Goal: Task Accomplishment & Management: Use online tool/utility

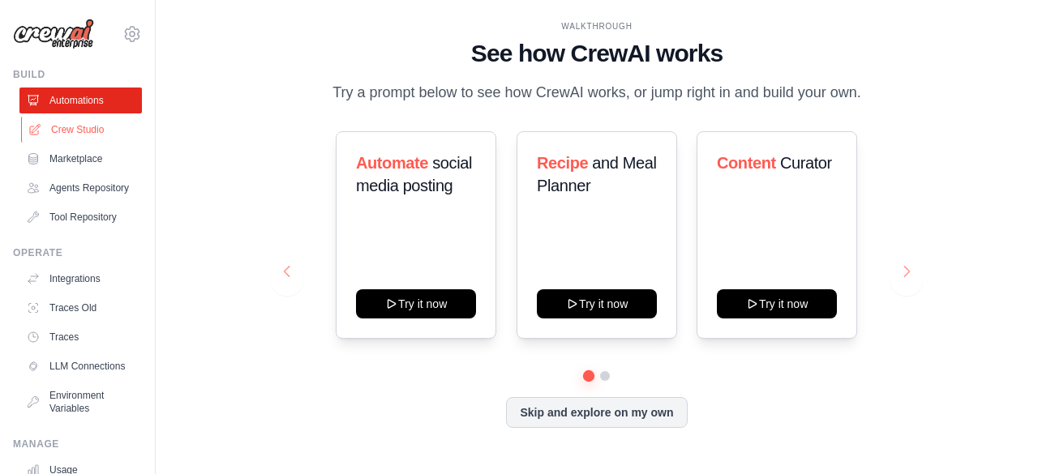
click at [69, 129] on link "Crew Studio" at bounding box center [82, 130] width 122 height 26
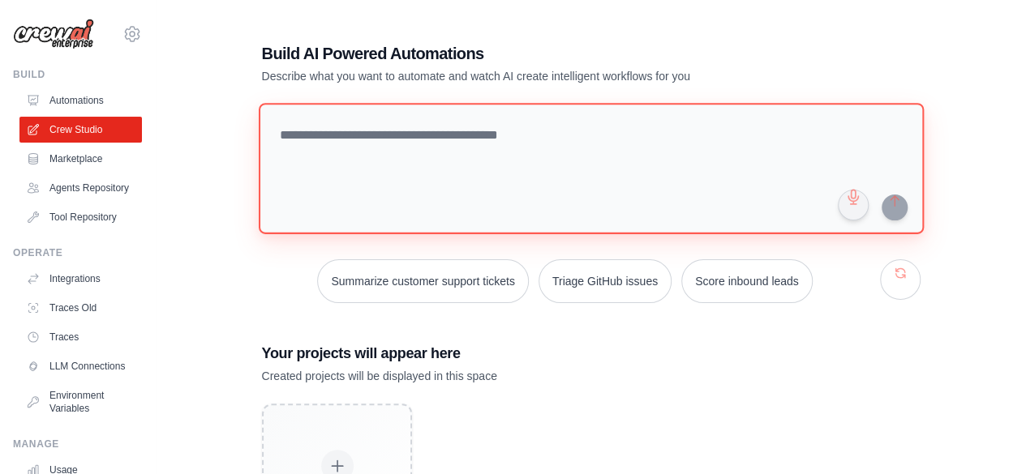
click at [331, 132] on textarea at bounding box center [590, 168] width 665 height 131
paste textarea "**********"
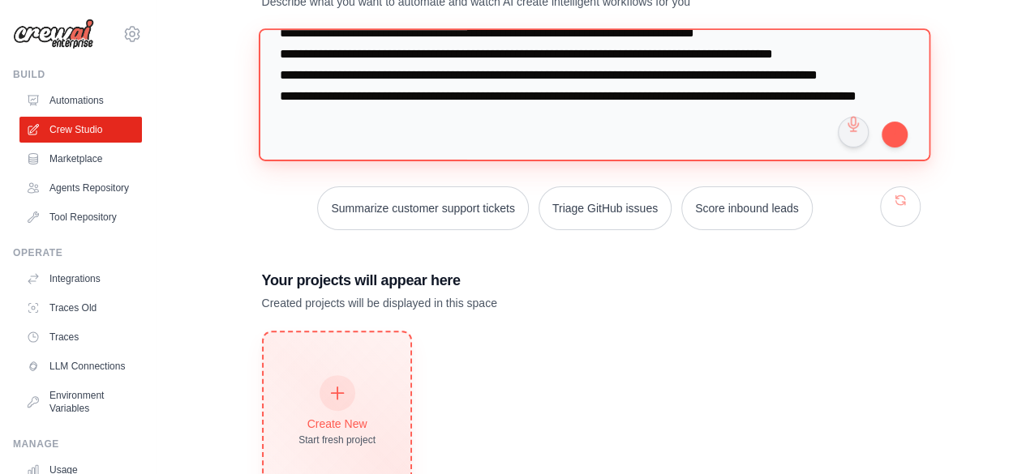
scroll to position [133, 0]
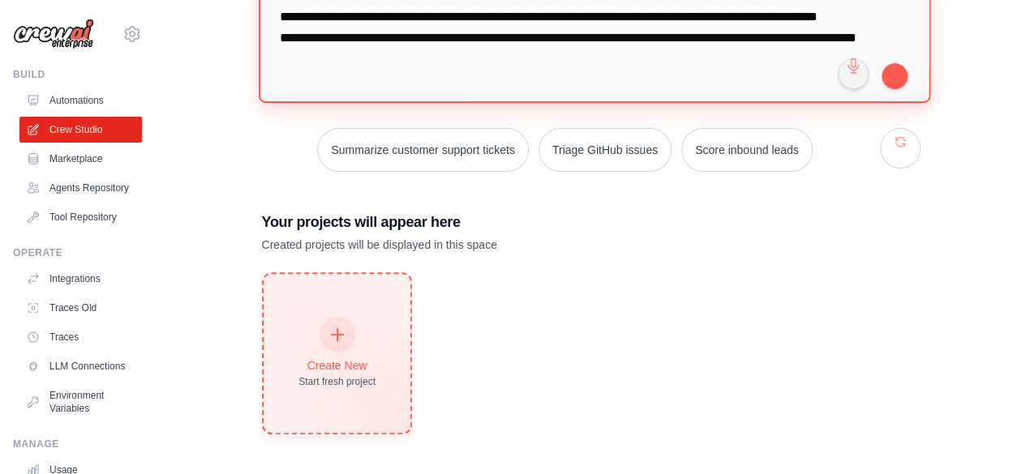
type textarea "**********"
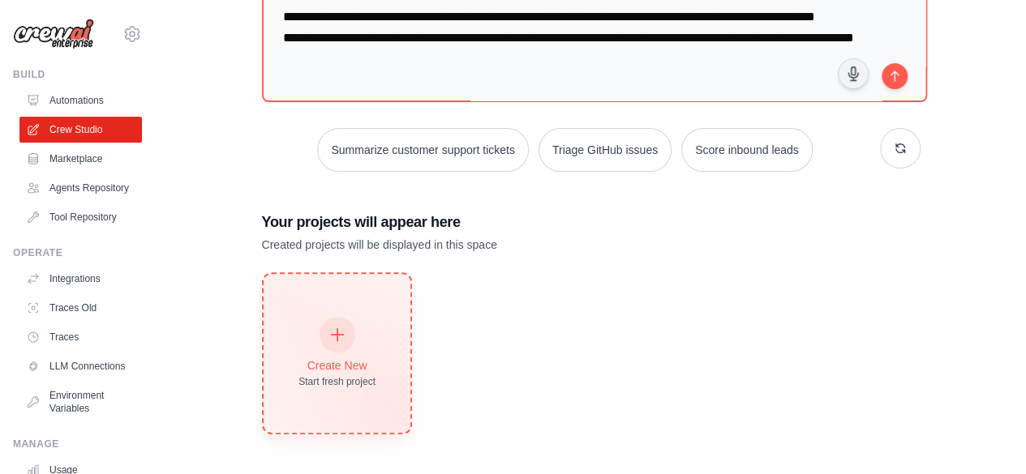
click at [342, 330] on icon at bounding box center [337, 335] width 18 height 18
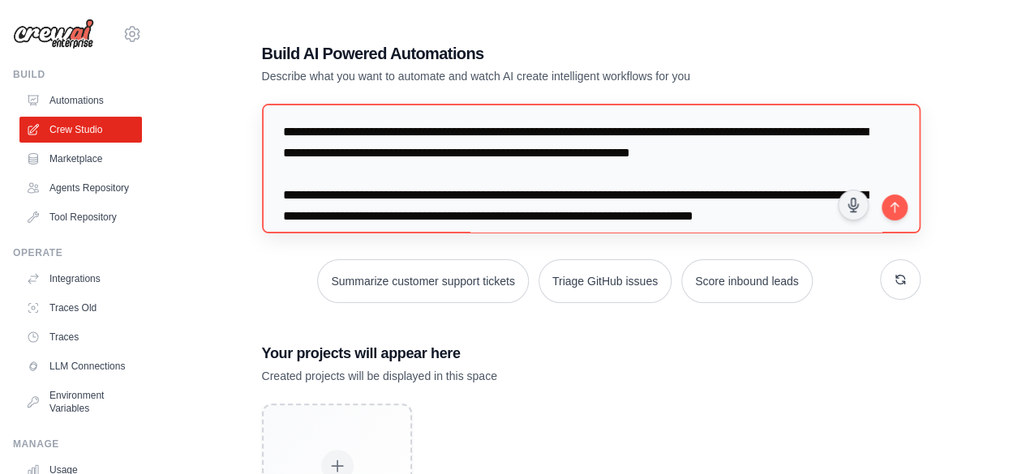
scroll to position [0, 0]
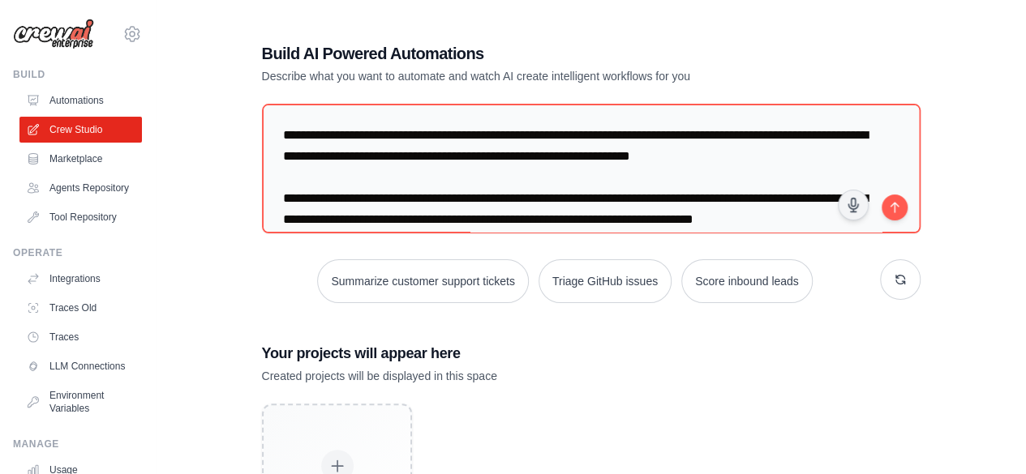
click at [965, 64] on div "**********" at bounding box center [591, 304] width 818 height 576
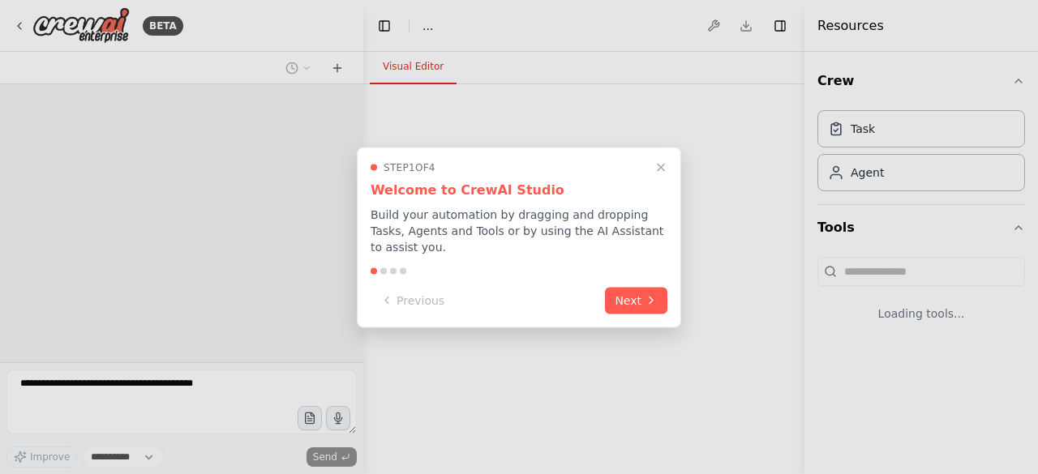
select select "****"
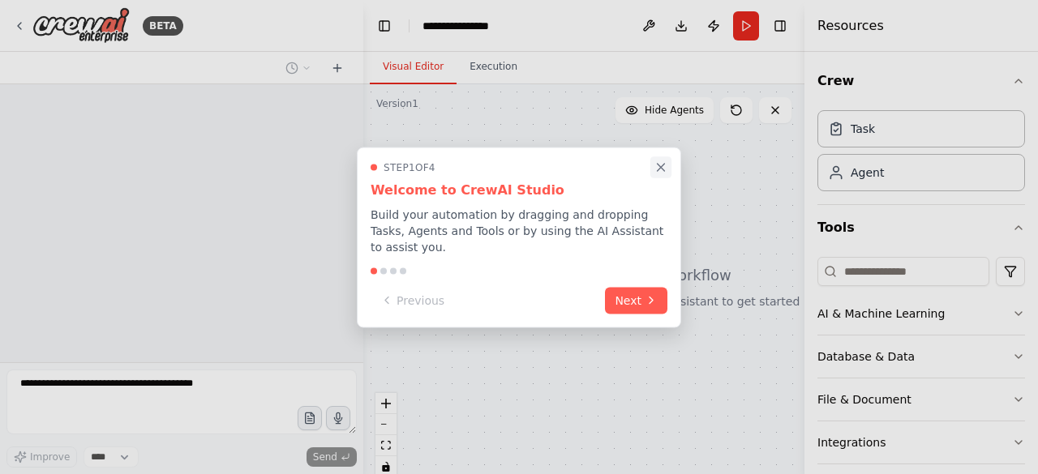
click at [664, 174] on icon "Close walkthrough" at bounding box center [661, 167] width 15 height 15
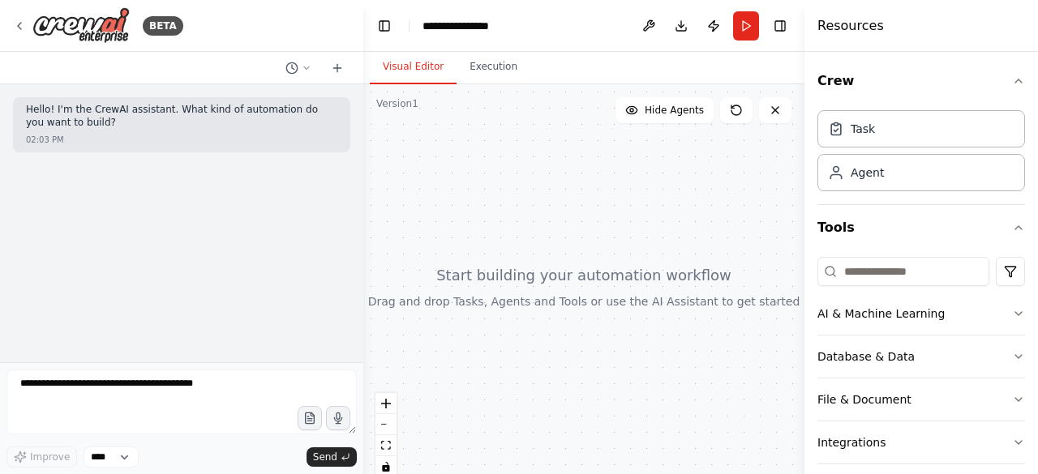
click at [513, 24] on header "**********" at bounding box center [583, 26] width 441 height 52
click at [442, 30] on div "**********" at bounding box center [463, 26] width 81 height 16
click at [524, 28] on div "**********" at bounding box center [484, 26] width 122 height 16
click at [433, 183] on div at bounding box center [583, 286] width 441 height 405
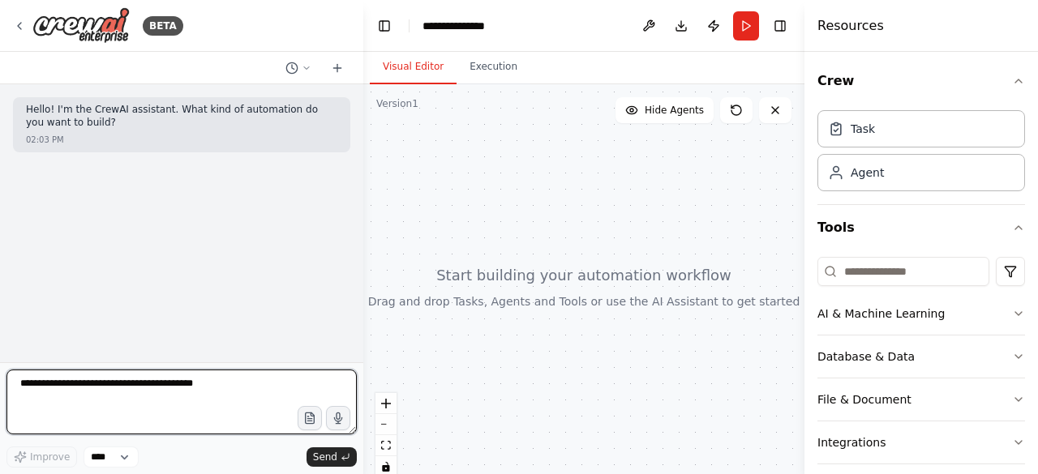
click at [128, 393] on textarea at bounding box center [181, 402] width 350 height 65
click at [97, 394] on textarea at bounding box center [181, 402] width 350 height 65
paste textarea "**********"
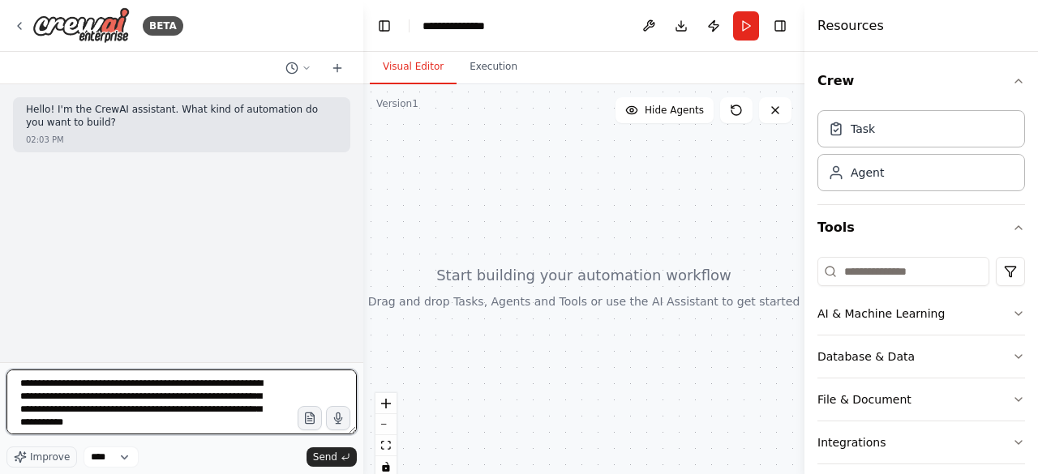
scroll to position [81, 0]
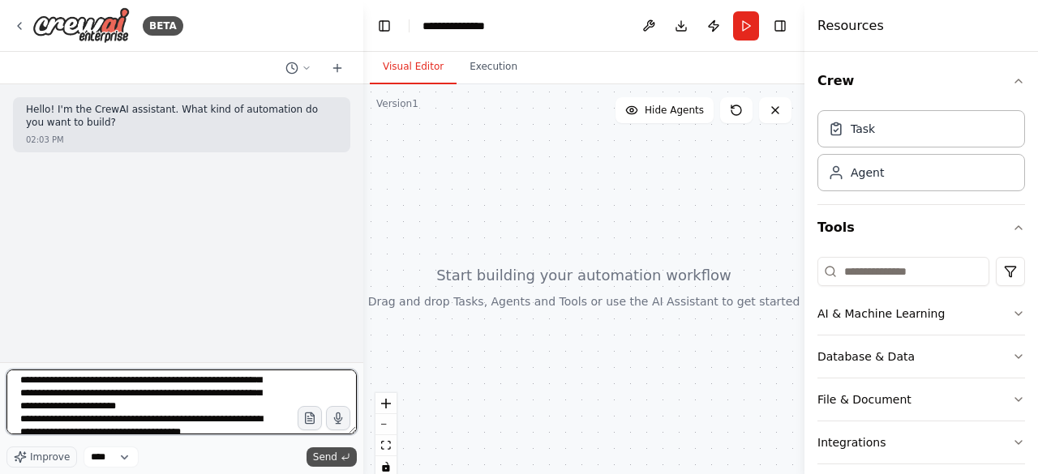
type textarea "**********"
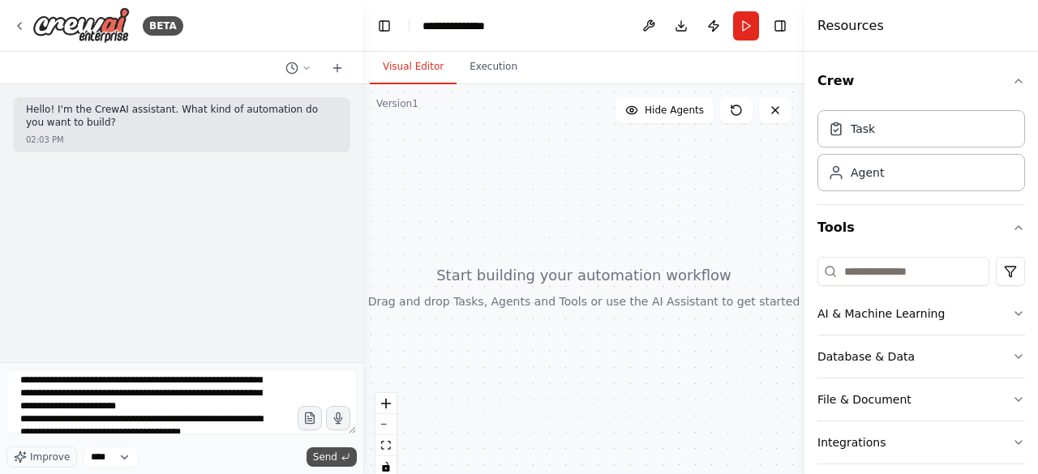
click at [329, 455] on span "Send" at bounding box center [325, 457] width 24 height 13
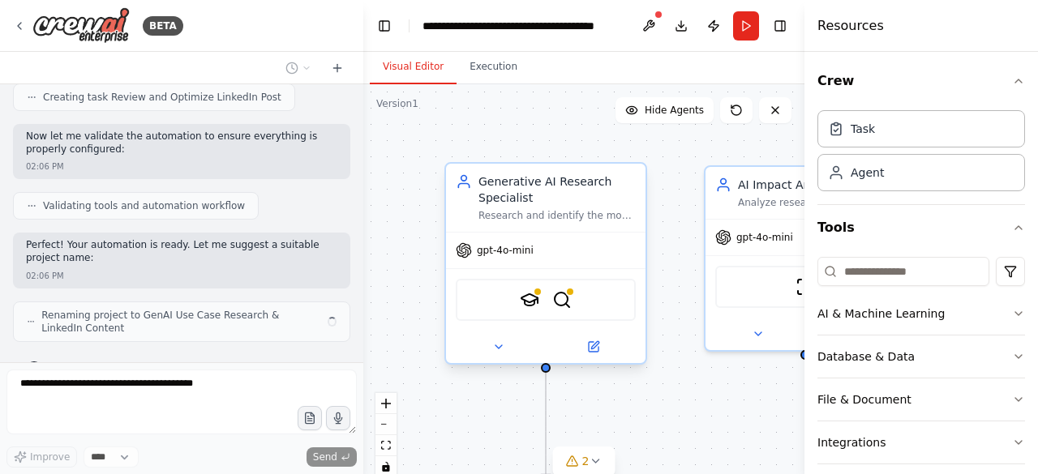
scroll to position [1015, 0]
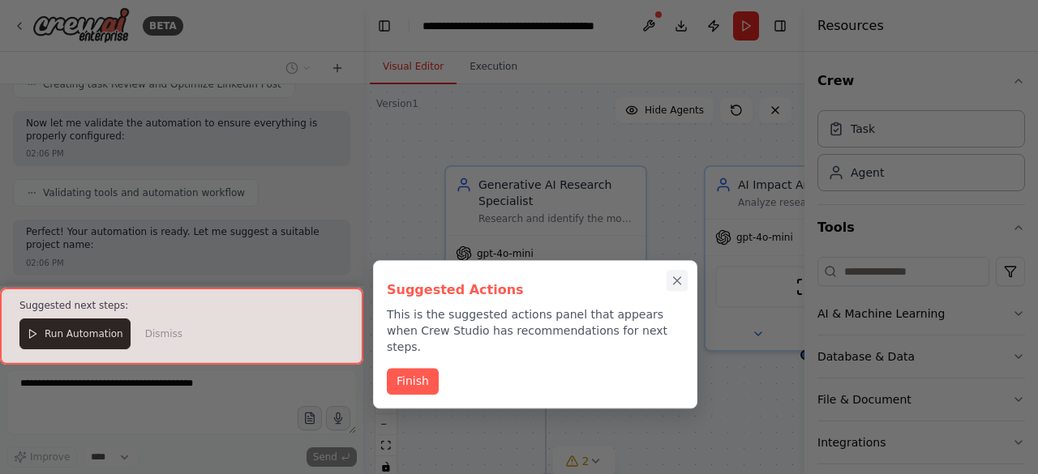
click at [683, 280] on icon "Close walkthrough" at bounding box center [677, 281] width 15 height 15
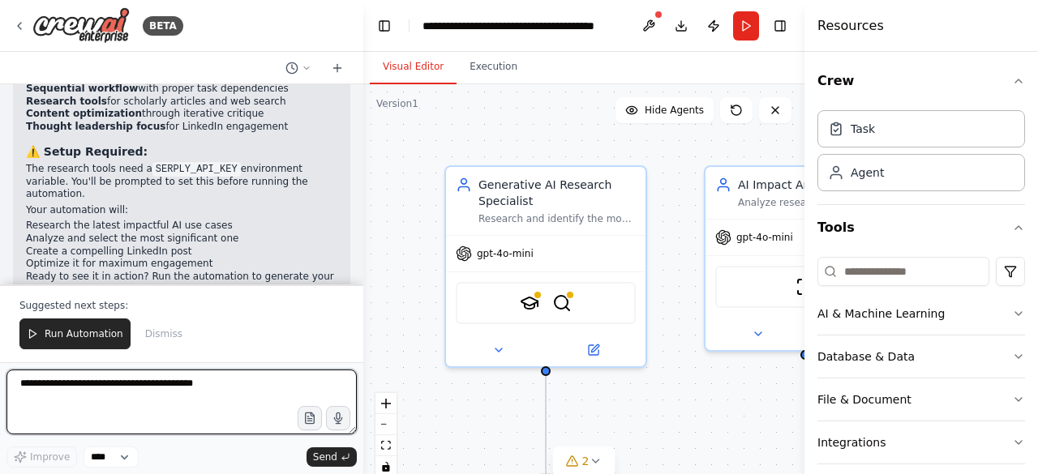
scroll to position [1474, 0]
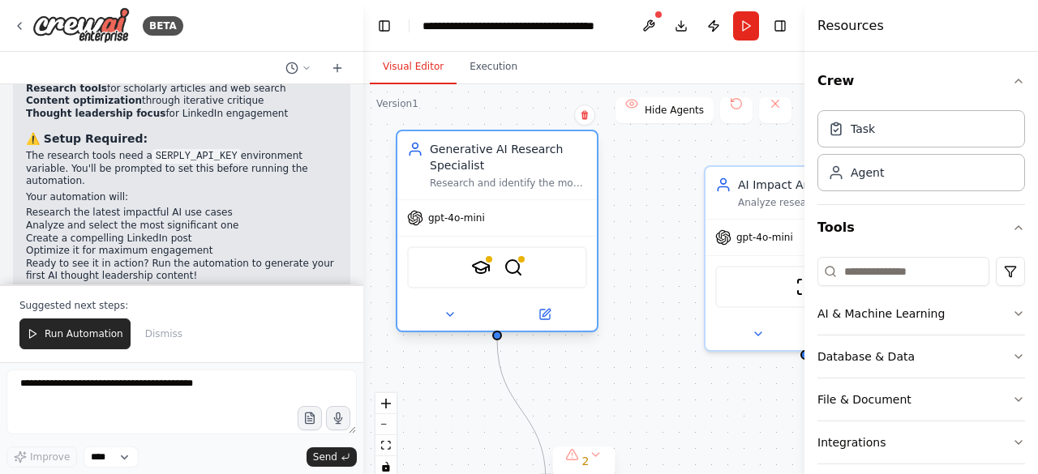
drag, startPoint x: 547, startPoint y: 189, endPoint x: 499, endPoint y: 150, distance: 61.7
click at [499, 150] on div "Generative AI Research Specialist" at bounding box center [508, 157] width 157 height 32
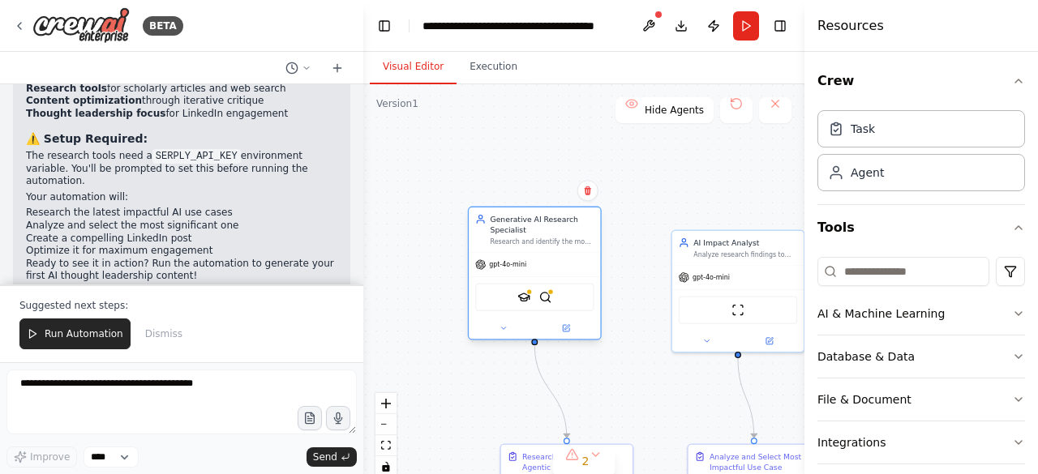
click at [516, 268] on div "gpt-4o-mini" at bounding box center [500, 265] width 51 height 11
click at [568, 332] on icon at bounding box center [566, 328] width 9 height 9
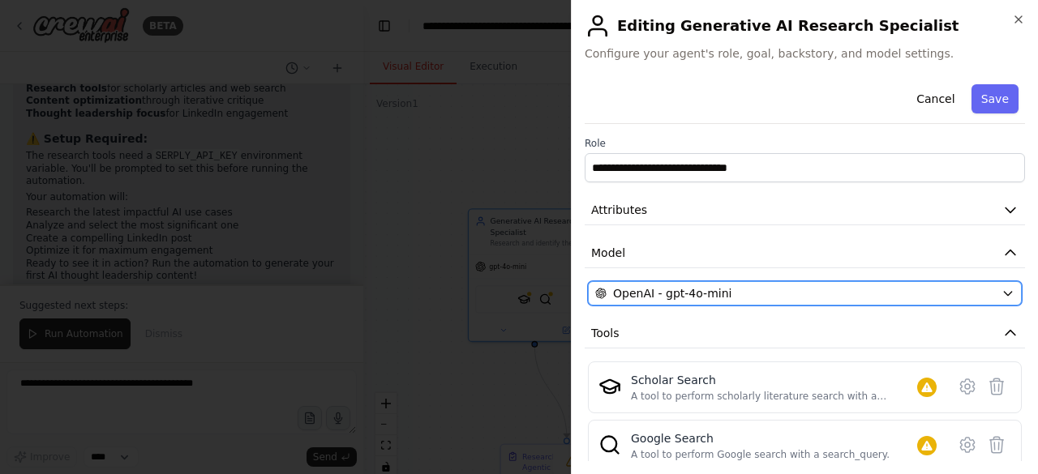
click at [792, 290] on div "OpenAI - gpt-4o-mini" at bounding box center [795, 293] width 400 height 16
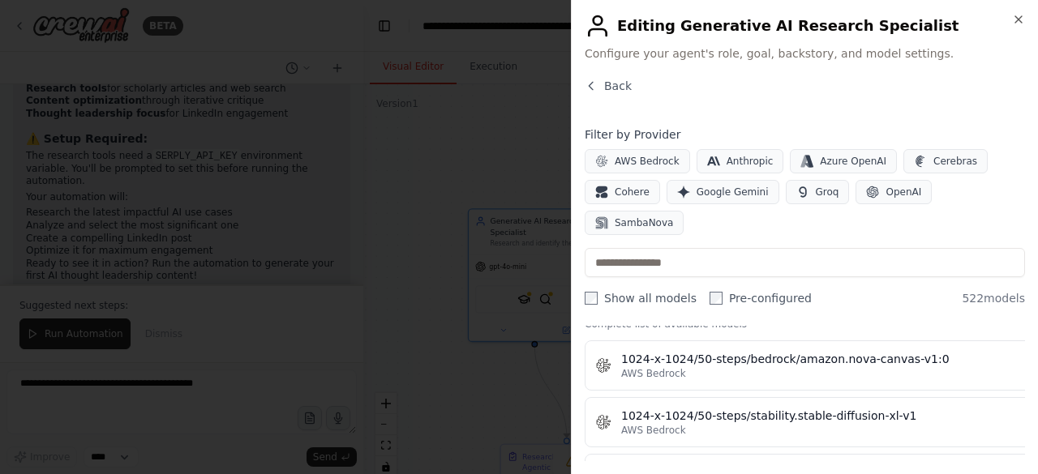
scroll to position [730, 0]
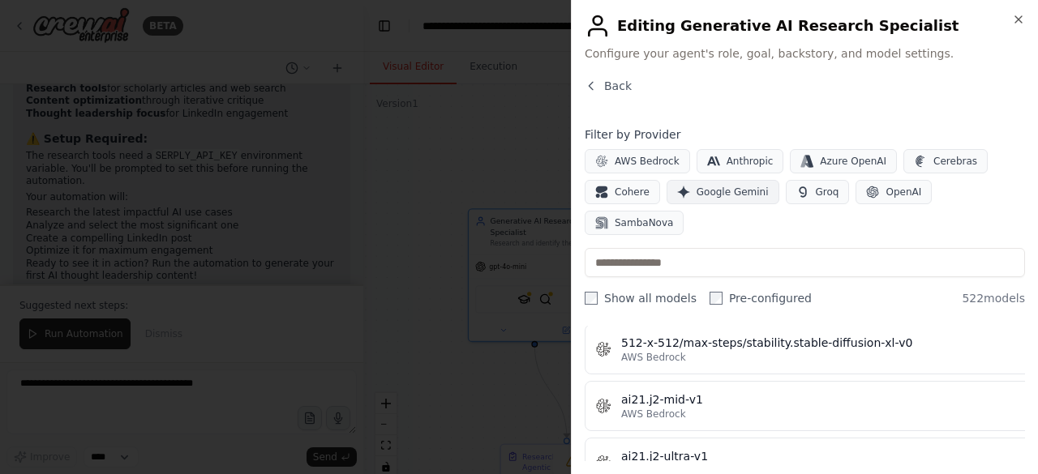
click at [697, 195] on span "Google Gemini" at bounding box center [733, 192] width 72 height 13
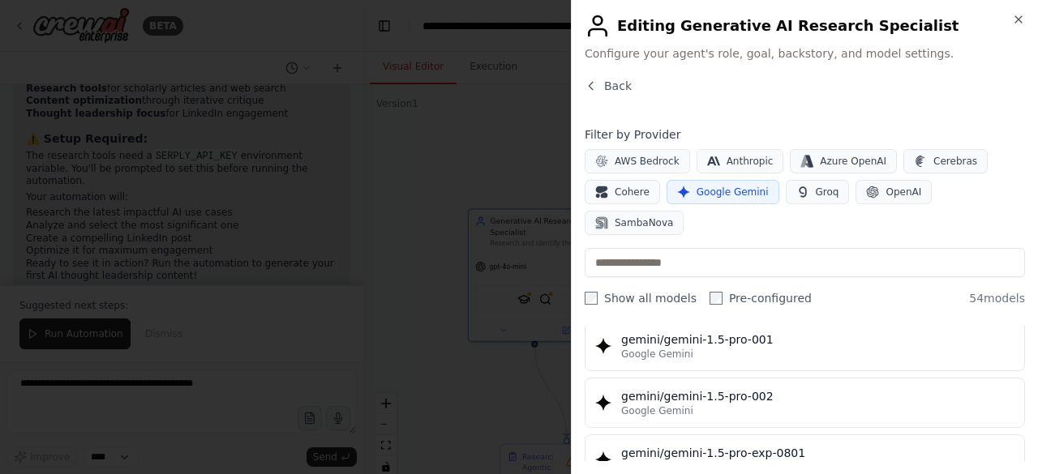
scroll to position [487, 0]
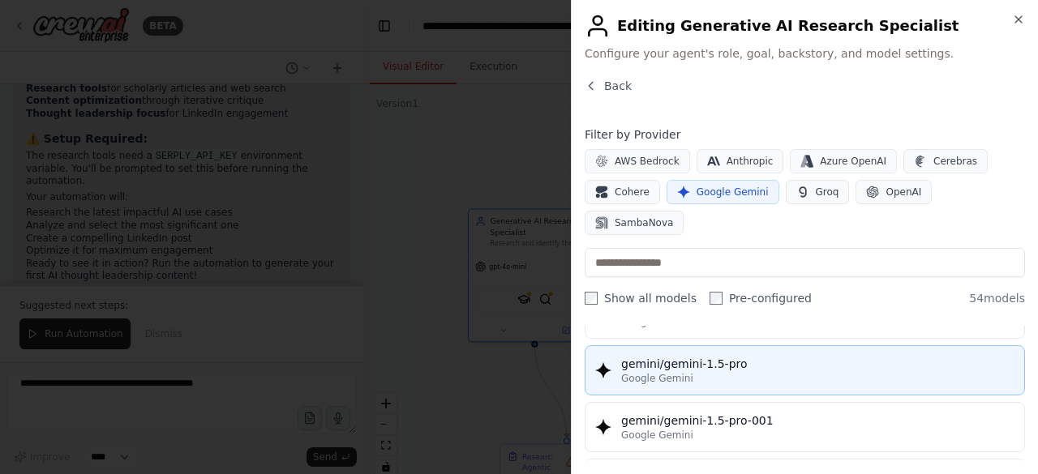
click at [689, 356] on div "gemini/gemini-1.5-pro" at bounding box center [817, 364] width 393 height 16
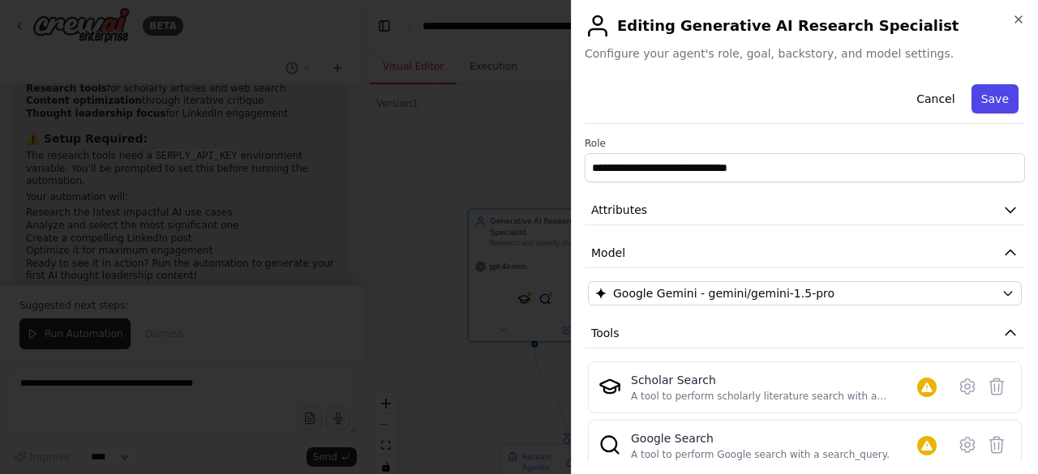
click at [980, 97] on button "Save" at bounding box center [995, 98] width 47 height 29
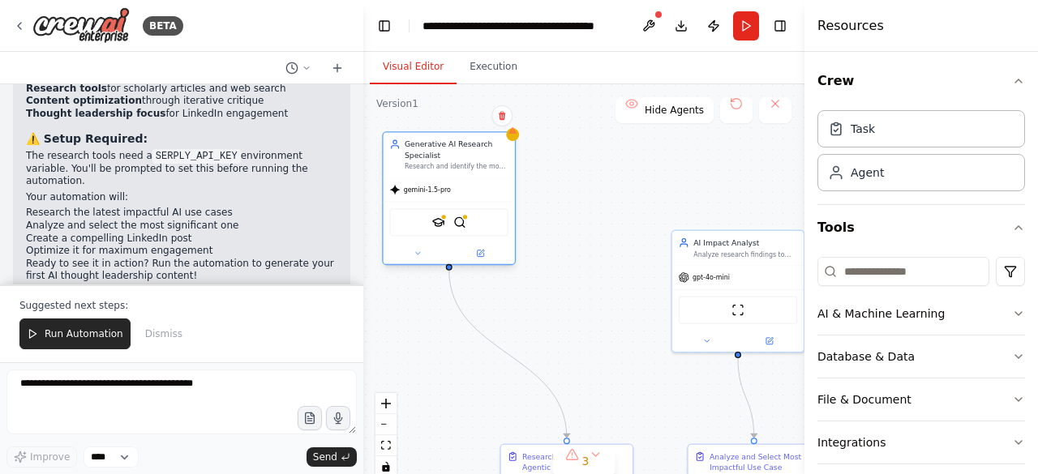
drag, startPoint x: 517, startPoint y: 218, endPoint x: 435, endPoint y: 144, distance: 110.3
click at [435, 144] on div "Generative AI Research Specialist" at bounding box center [457, 149] width 104 height 21
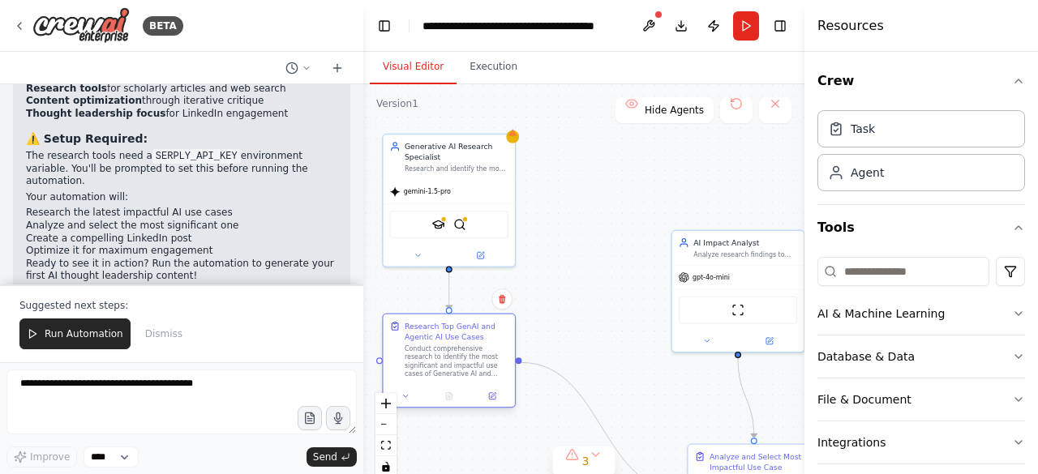
drag, startPoint x: 535, startPoint y: 454, endPoint x: 417, endPoint y: 322, distance: 177.5
click at [417, 322] on div "Research Top GenAI and Agentic AI Use Cases" at bounding box center [457, 331] width 104 height 21
click at [496, 398] on button at bounding box center [492, 396] width 36 height 13
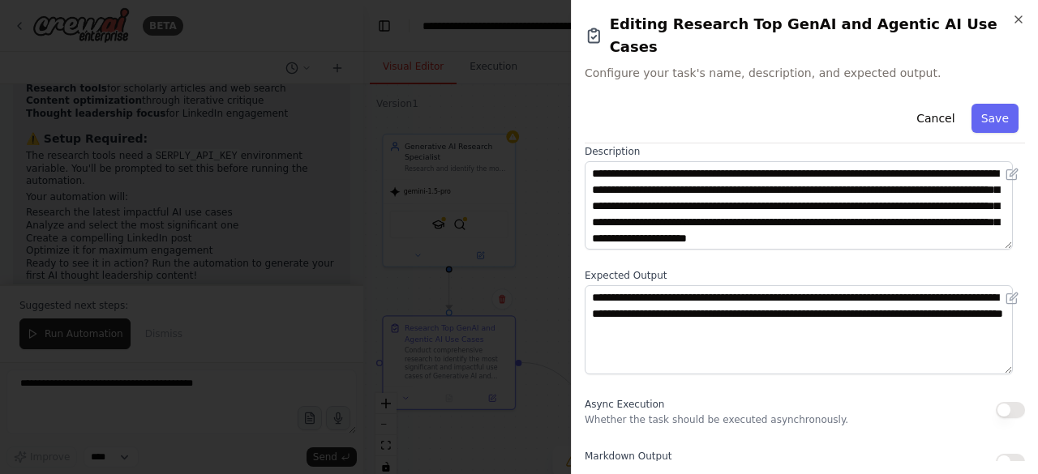
scroll to position [0, 0]
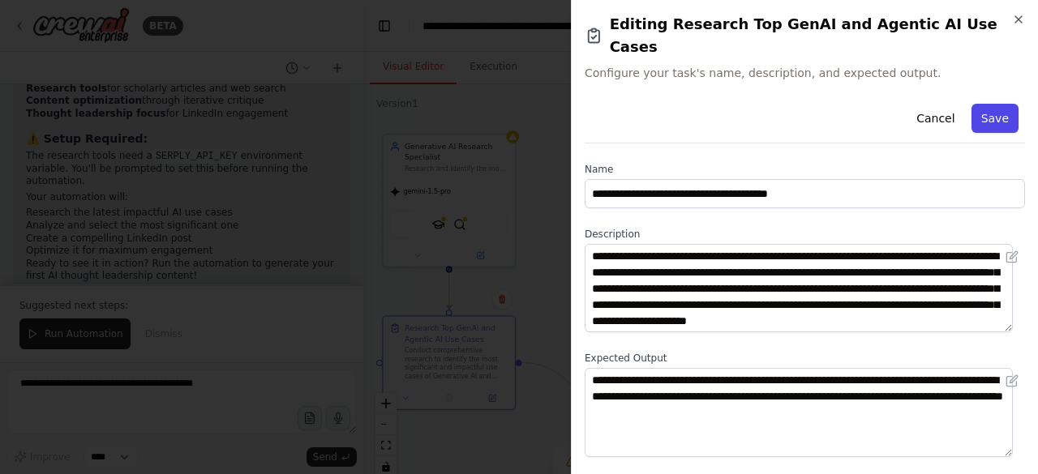
click at [998, 104] on button "Save" at bounding box center [995, 118] width 47 height 29
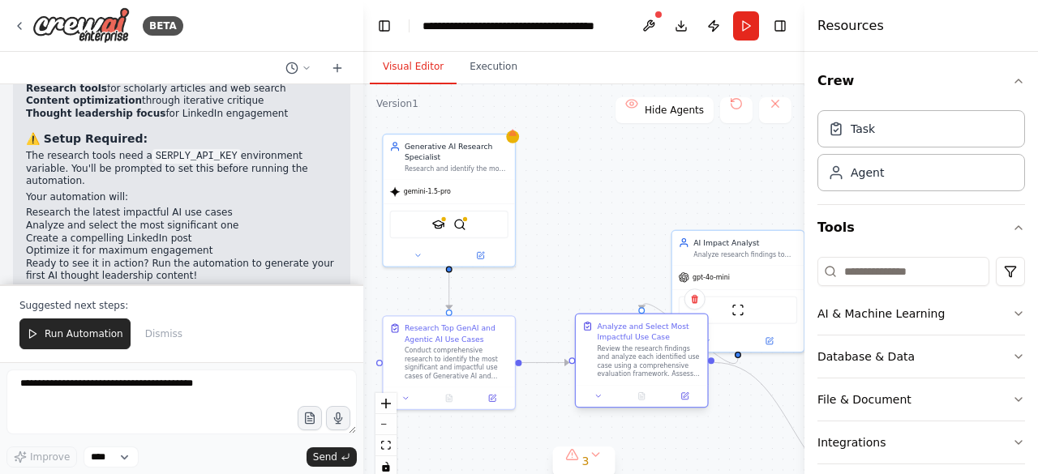
drag, startPoint x: 712, startPoint y: 458, endPoint x: 596, endPoint y: 332, distance: 171.6
click at [596, 332] on div "Analyze and Select Most Impactful Use Case Review the research findings and ana…" at bounding box center [641, 350] width 118 height 58
click at [688, 399] on icon at bounding box center [684, 396] width 6 height 6
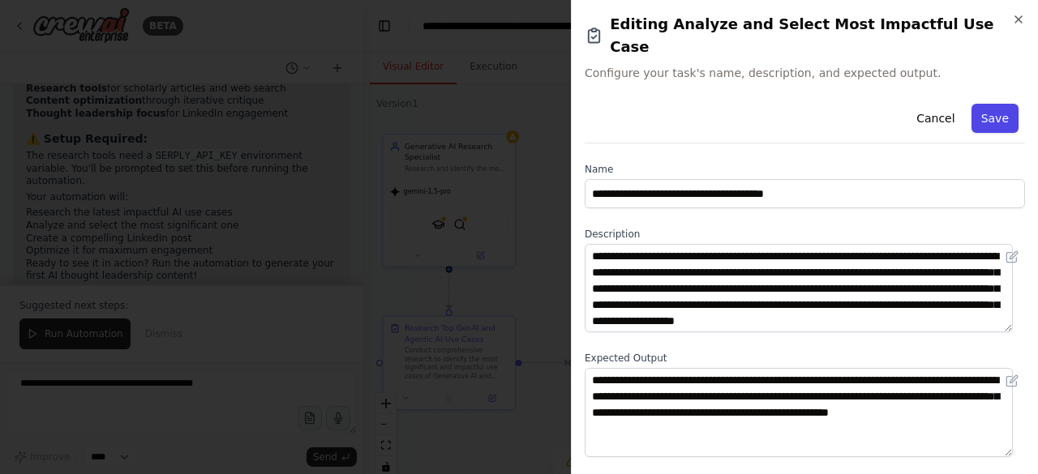
click at [983, 104] on button "Save" at bounding box center [995, 118] width 47 height 29
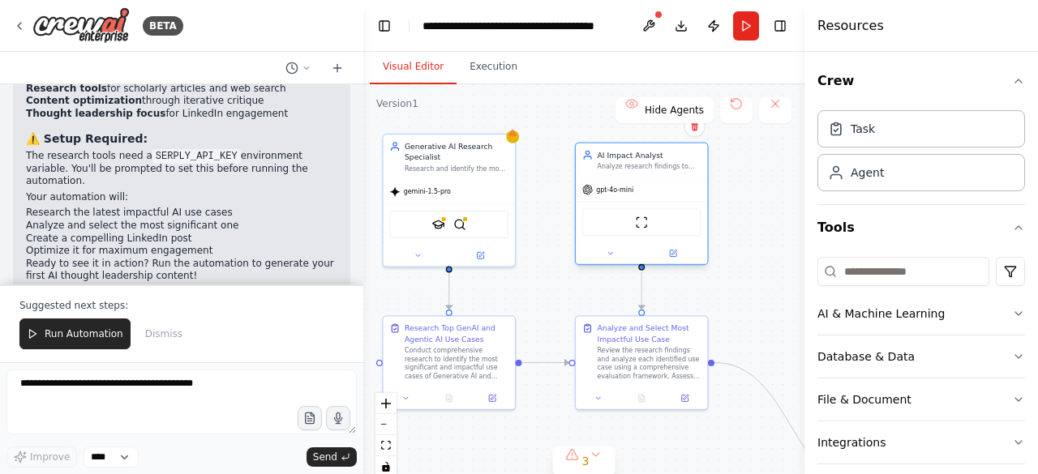
drag, startPoint x: 738, startPoint y: 281, endPoint x: 641, endPoint y: 191, distance: 133.1
click at [641, 191] on div "gpt-4o-mini" at bounding box center [641, 190] width 131 height 24
click at [673, 257] on button at bounding box center [673, 253] width 61 height 13
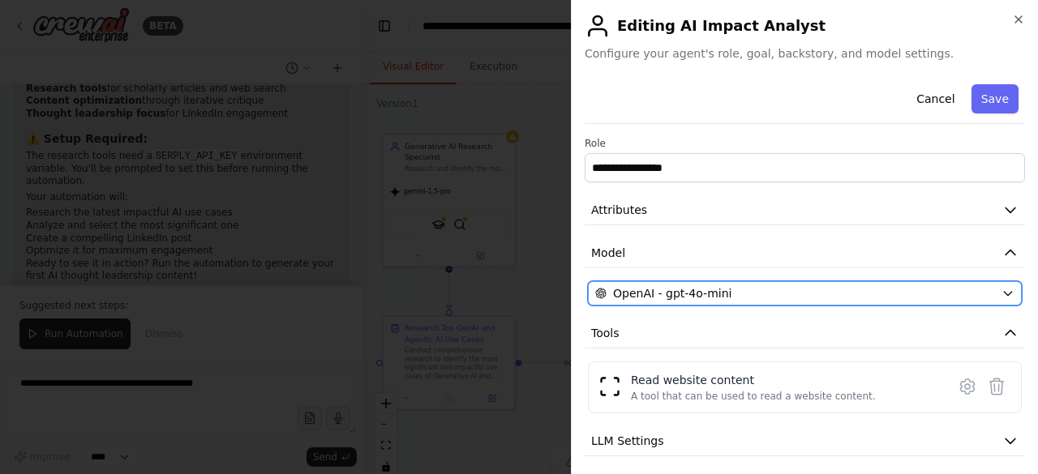
click at [714, 292] on span "OpenAI - gpt-4o-mini" at bounding box center [672, 293] width 118 height 16
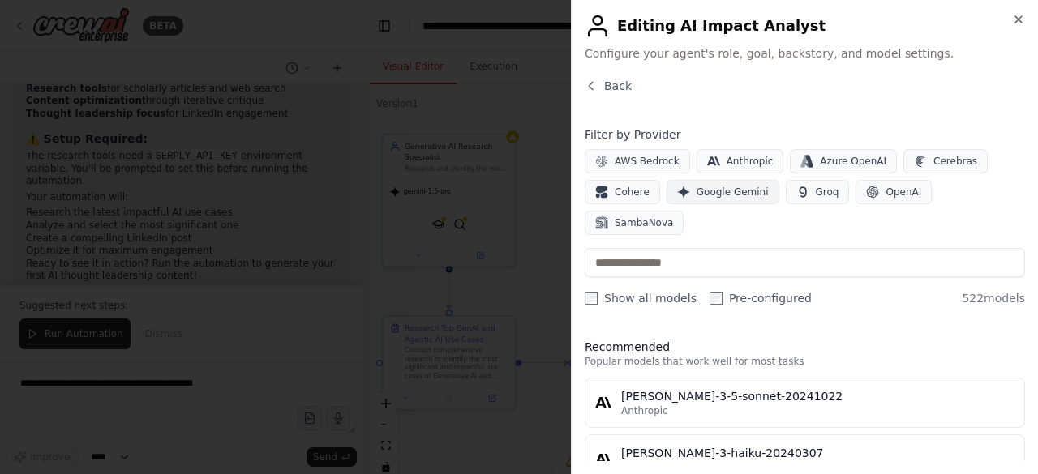
click at [713, 187] on span "Google Gemini" at bounding box center [733, 192] width 72 height 13
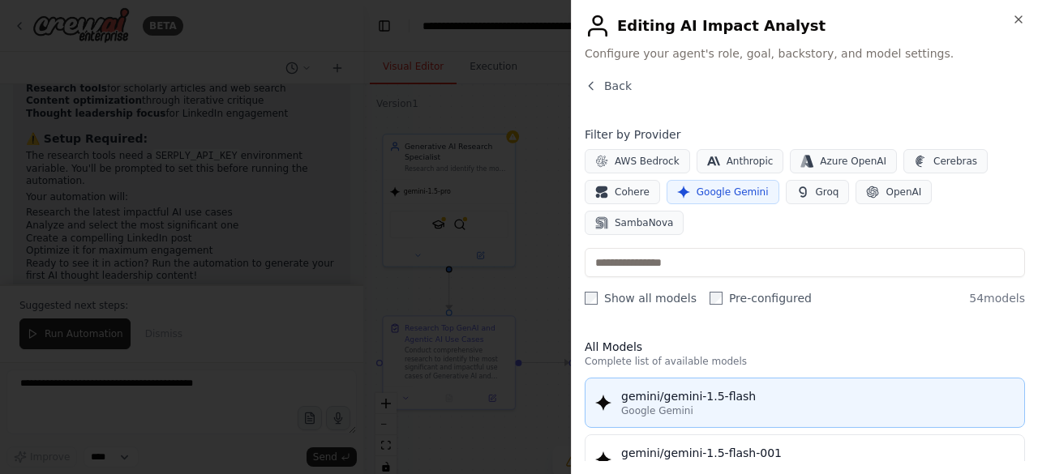
click at [689, 405] on div "Google Gemini" at bounding box center [817, 411] width 393 height 13
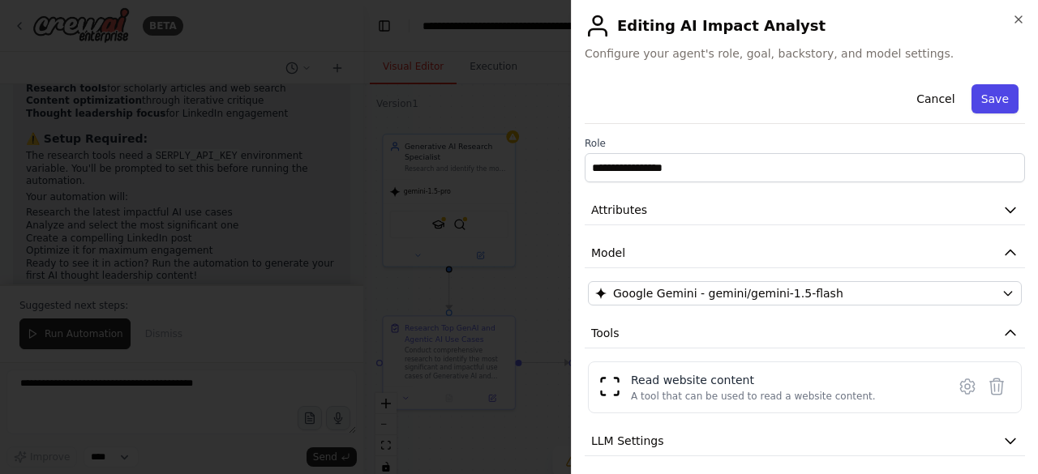
click at [981, 98] on button "Save" at bounding box center [995, 98] width 47 height 29
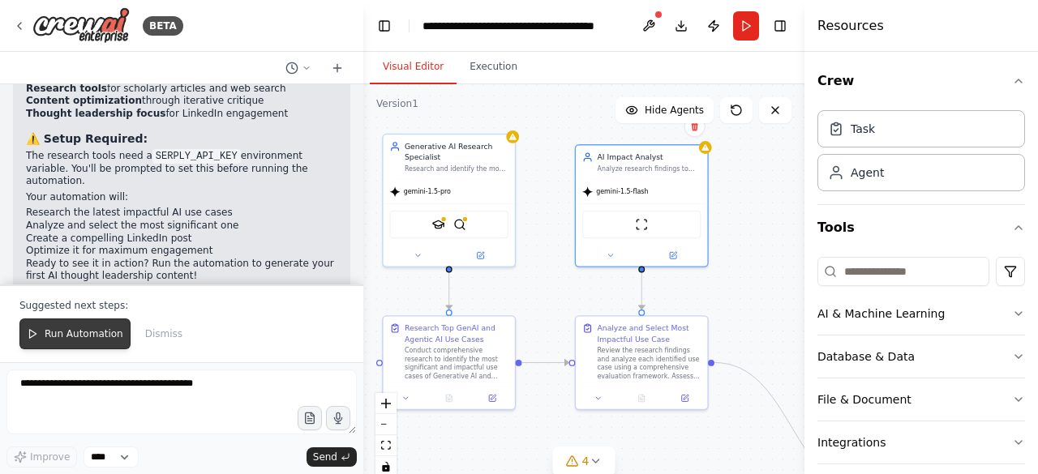
click at [89, 333] on span "Run Automation" at bounding box center [84, 334] width 79 height 13
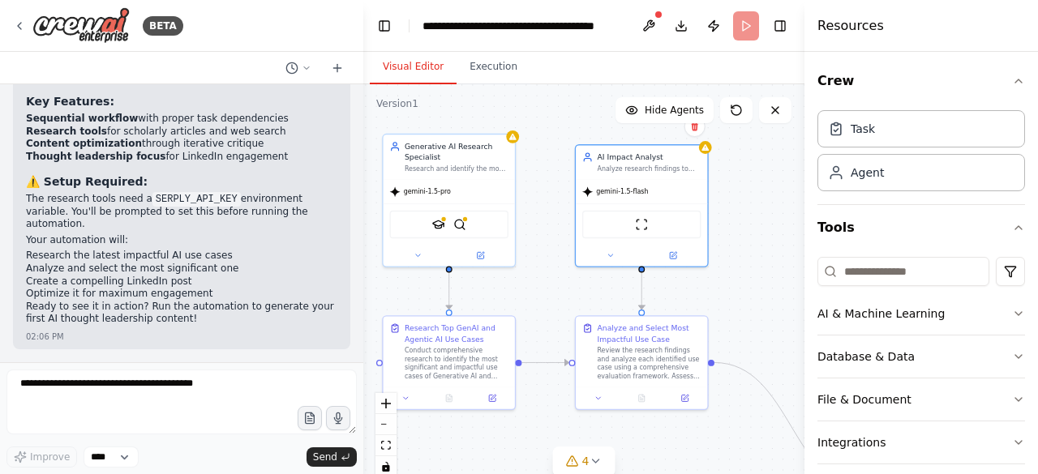
scroll to position [1397, 0]
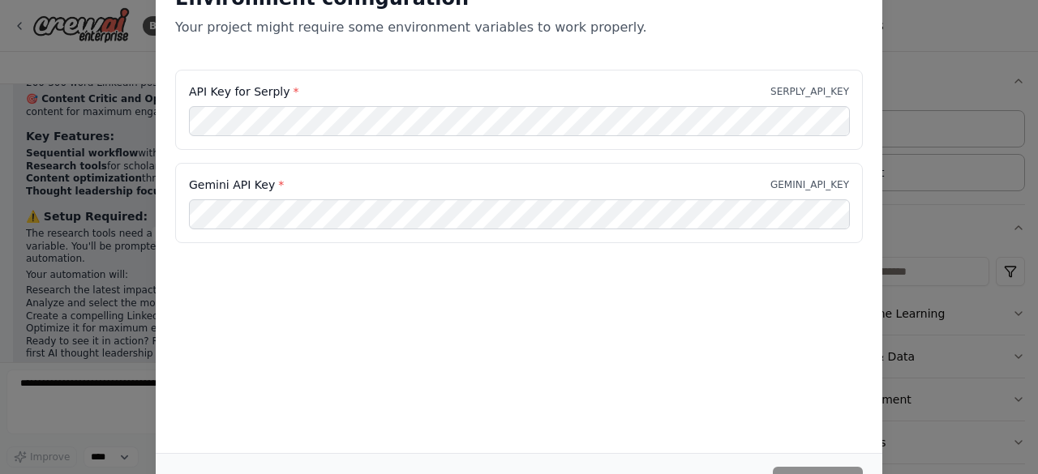
drag, startPoint x: 1032, startPoint y: 103, endPoint x: 1026, endPoint y: 188, distance: 85.4
click at [1026, 188] on div "Environment configuration Your project might require some environment variables…" at bounding box center [519, 237] width 1038 height 474
drag, startPoint x: 1032, startPoint y: 317, endPoint x: 1019, endPoint y: 400, distance: 83.6
click at [1019, 400] on div "Environment configuration Your project might require some environment variables…" at bounding box center [519, 237] width 1038 height 474
click at [800, 448] on div "Environment configuration Your project might require some environment variables…" at bounding box center [519, 209] width 727 height 487
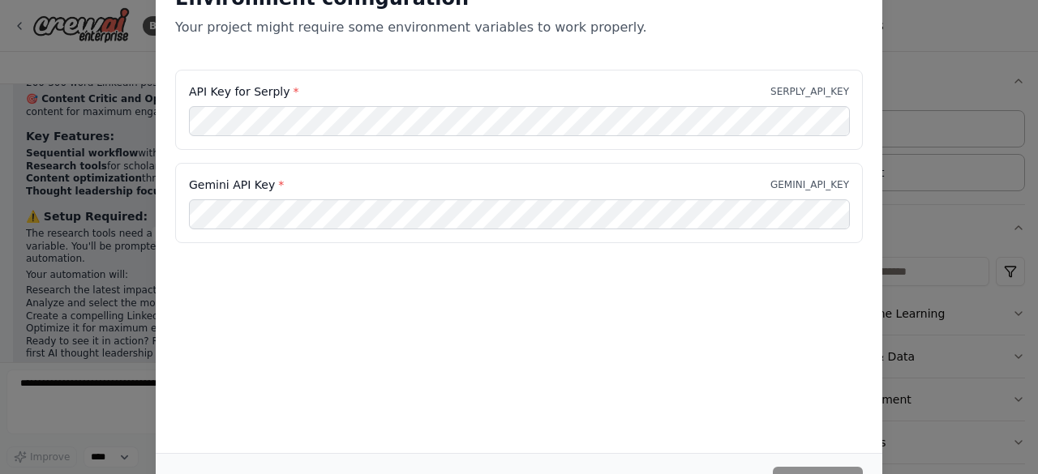
click at [1035, 58] on div "Environment configuration Your project might require some environment variables…" at bounding box center [519, 237] width 1038 height 474
click at [268, 48] on div "Environment configuration Your project might require some environment variables…" at bounding box center [519, 18] width 727 height 104
click at [794, 353] on div "Environment configuration Your project might require some environment variables…" at bounding box center [519, 209] width 727 height 487
click at [597, 332] on div "Environment configuration Your project might require some environment variables…" at bounding box center [519, 209] width 727 height 487
